Goal: Check status

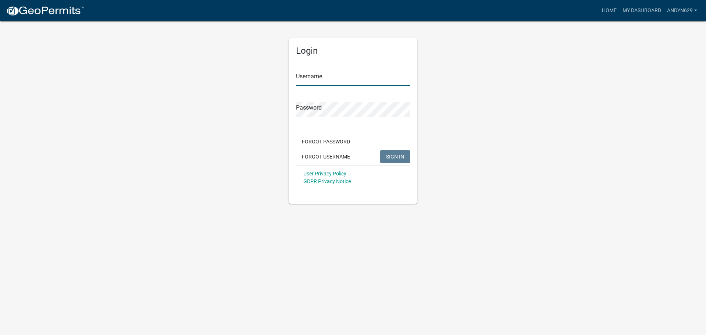
type input "AndyN629"
click at [390, 156] on span "SIGN IN" at bounding box center [395, 156] width 18 height 6
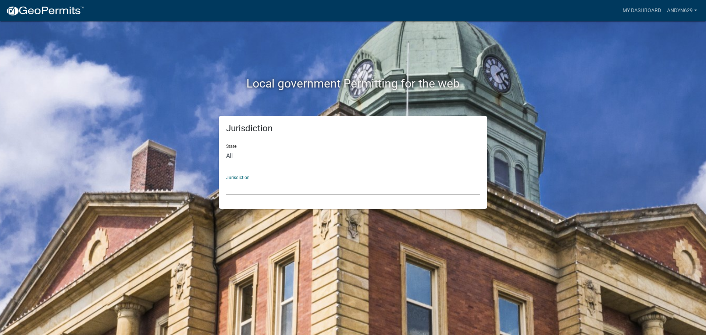
click at [297, 185] on select "[GEOGRAPHIC_DATA], [US_STATE] [GEOGRAPHIC_DATA], [US_STATE][PERSON_NAME][GEOGRA…" at bounding box center [353, 187] width 254 height 15
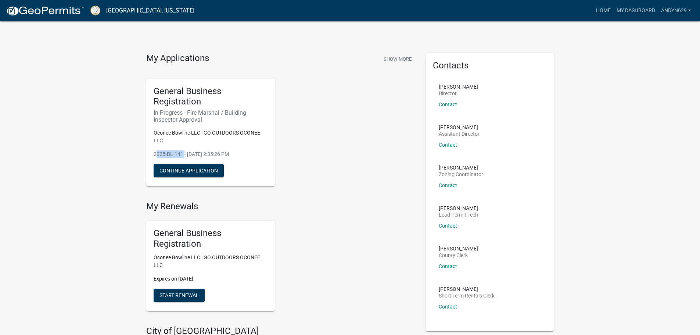
drag, startPoint x: 181, startPoint y: 153, endPoint x: 154, endPoint y: 153, distance: 26.8
click at [154, 153] on p "2025-BL-141 - [DATE] 2:35:26 PM" at bounding box center [211, 154] width 114 height 8
copy p "2025-BL-141"
